Goal: Check status

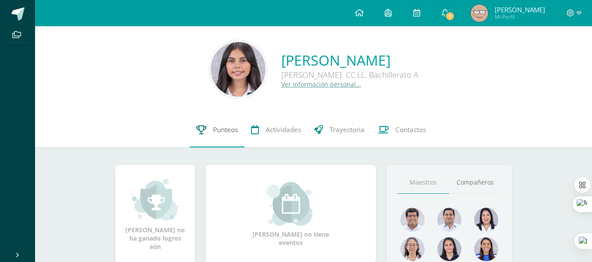
click at [212, 123] on link "Punteos" at bounding box center [217, 130] width 55 height 35
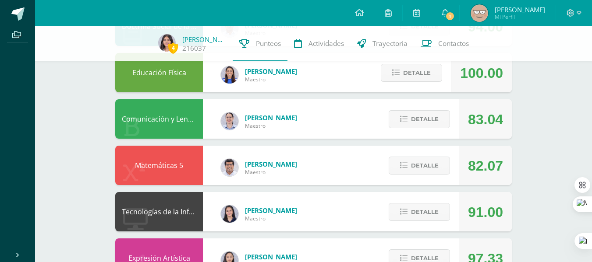
scroll to position [232, 0]
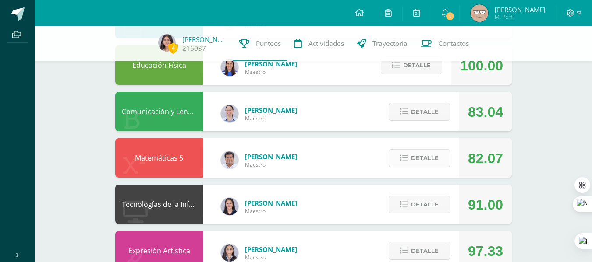
click at [412, 157] on span "Detalle" at bounding box center [425, 158] width 28 height 16
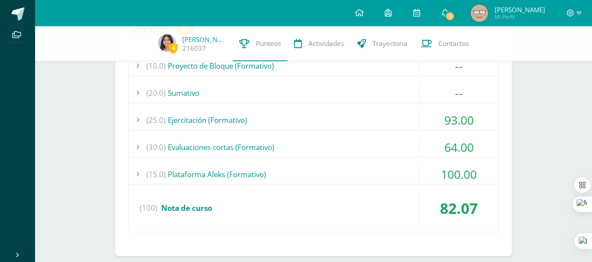
scroll to position [404, 0]
click at [373, 146] on div "(30.0) Evaluaciones cortas (Formativo)" at bounding box center [313, 147] width 369 height 20
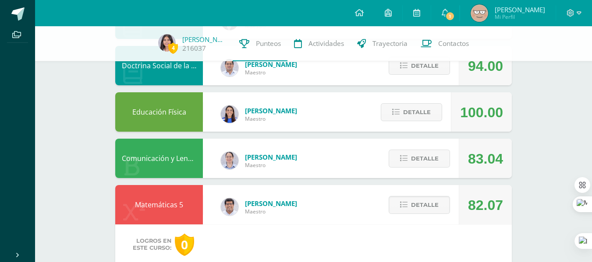
scroll to position [184, 0]
click at [413, 201] on span "Detalle" at bounding box center [425, 205] width 28 height 16
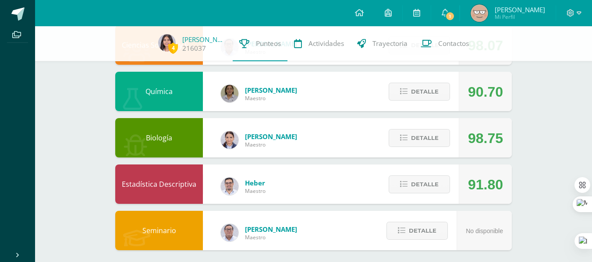
scroll to position [484, 0]
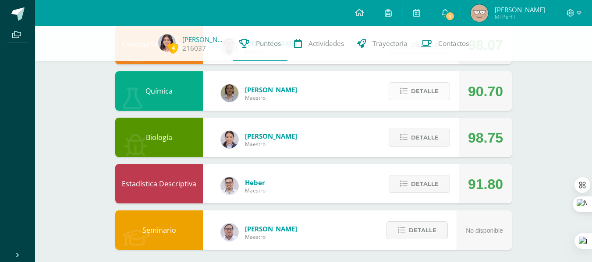
click at [420, 98] on span "Detalle" at bounding box center [425, 91] width 28 height 16
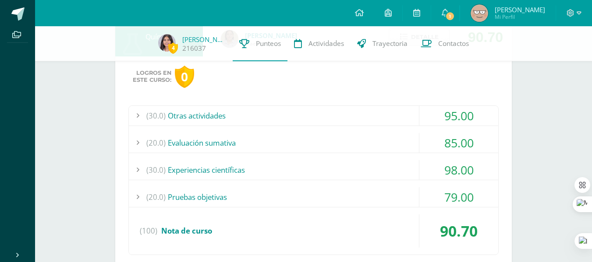
scroll to position [539, 0]
click at [332, 188] on div "(20.0) Pruebas objetivas" at bounding box center [313, 197] width 369 height 20
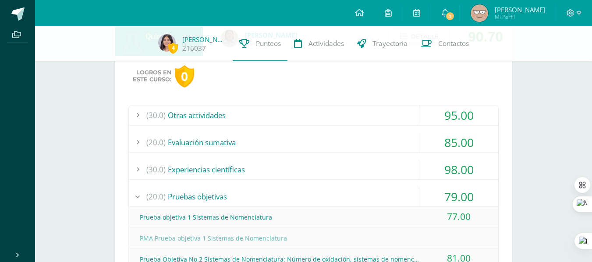
click at [337, 189] on div "(20.0) Pruebas objetivas" at bounding box center [313, 197] width 369 height 20
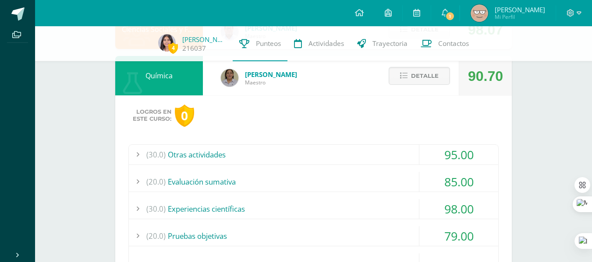
scroll to position [494, 0]
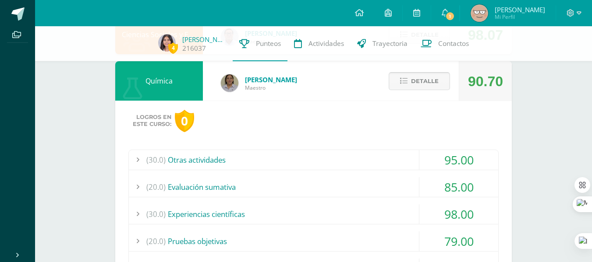
click at [424, 79] on span "Detalle" at bounding box center [425, 81] width 28 height 16
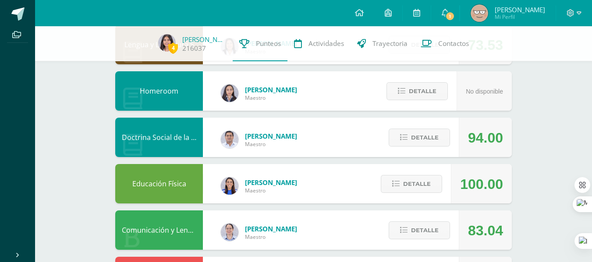
scroll to position [0, 0]
